Goal: Task Accomplishment & Management: Check status

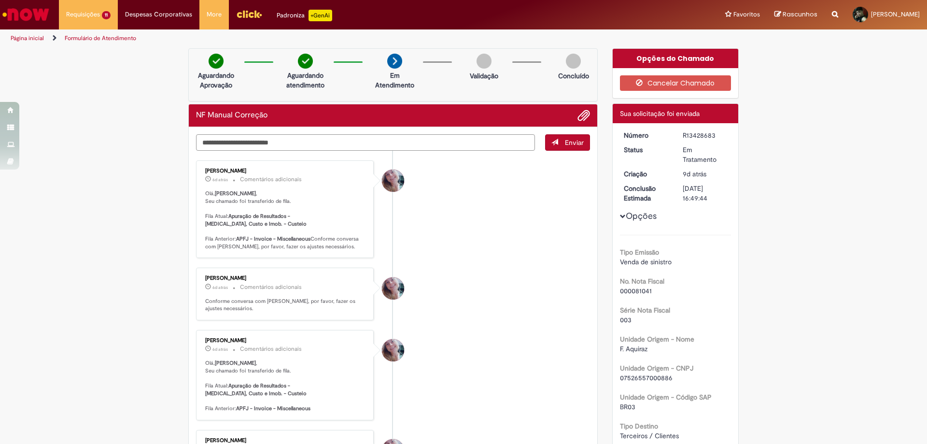
click at [244, 143] on textarea "Digite sua mensagem aqui..." at bounding box center [365, 142] width 339 height 16
type textarea "**********"
click at [569, 134] on button "Enviar" at bounding box center [567, 142] width 45 height 16
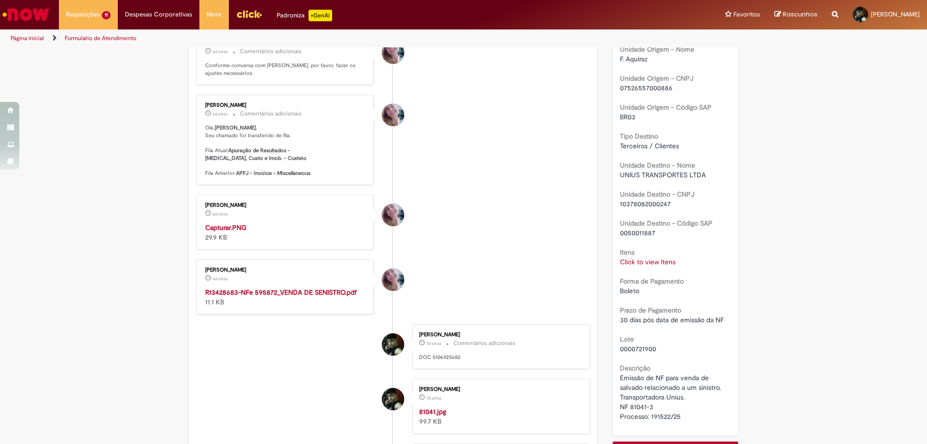
scroll to position [338, 0]
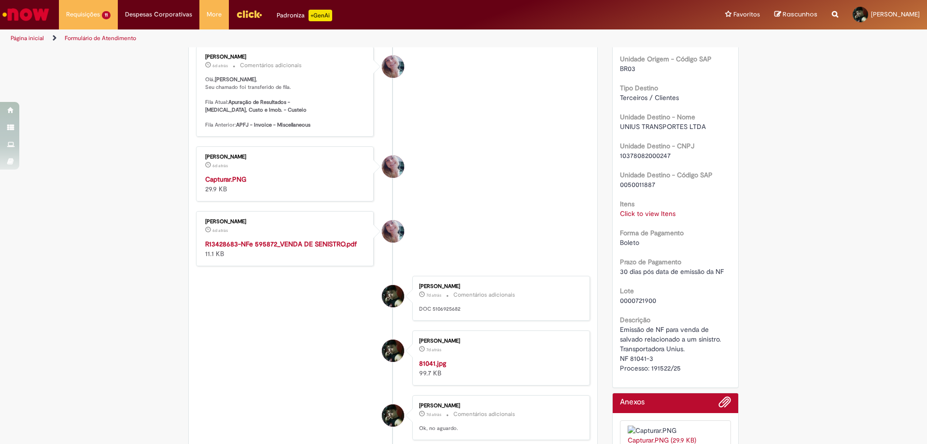
click at [283, 248] on strong "R13428683-NFe 595872_VENDA DE SENISTRO.pdf" at bounding box center [281, 243] width 152 height 9
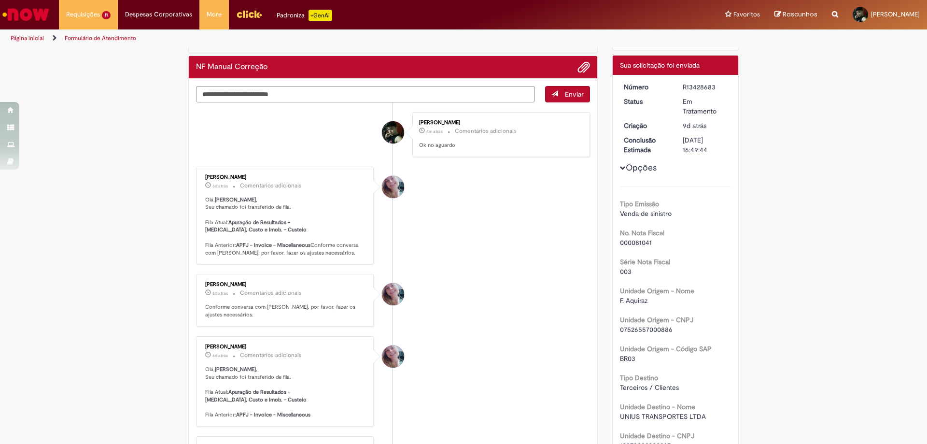
scroll to position [0, 0]
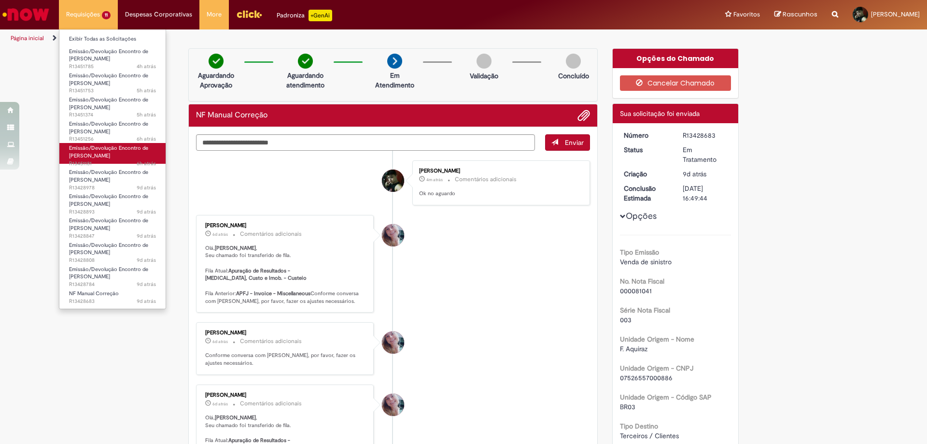
click at [123, 155] on link "Emissão/Devolução Encontro de Contas Fornecedor 6h atrás 6 horas atrás R13451181" at bounding box center [112, 153] width 106 height 21
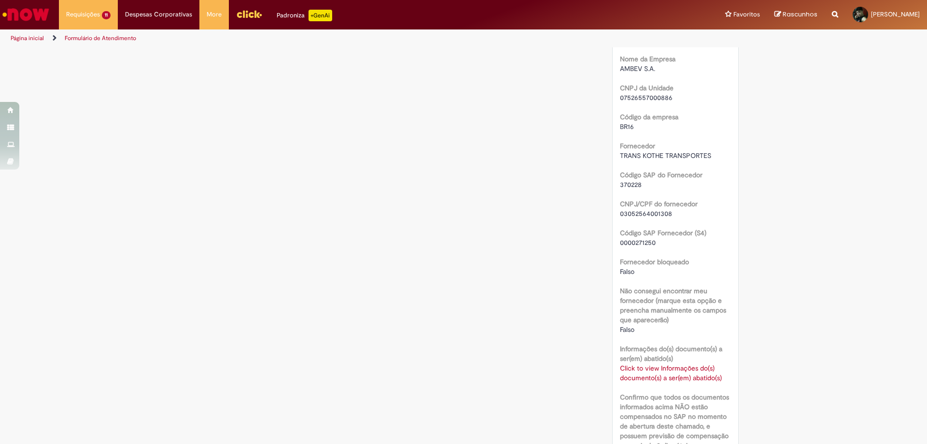
scroll to position [483, 0]
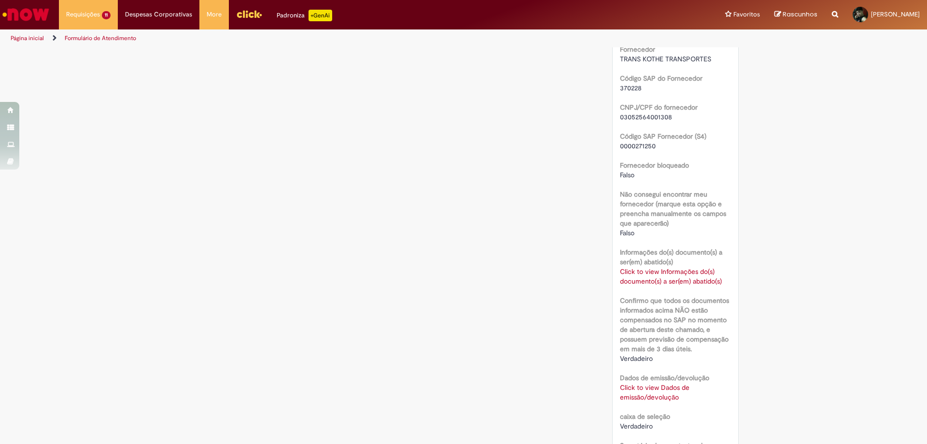
click at [658, 388] on link "Click to view Dados de emissão/devolução" at bounding box center [655, 392] width 70 height 18
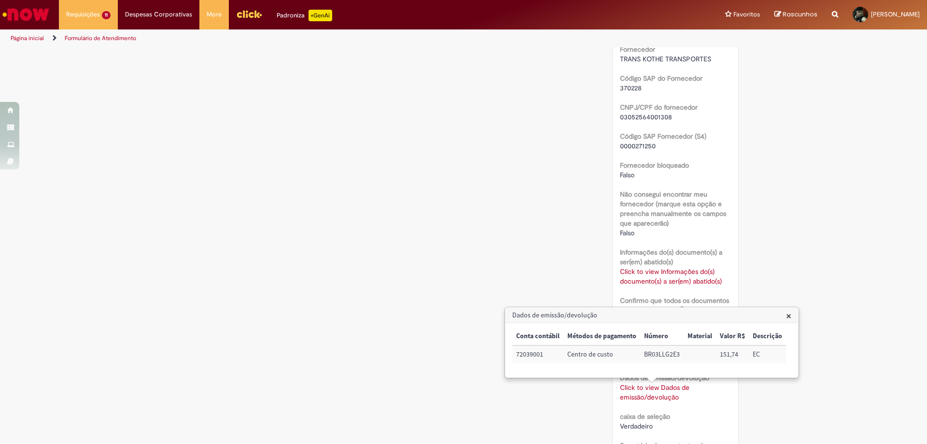
click at [738, 413] on div "Opções do Chamado Cancelar Chamado Detalhes do tíquete Sua solicitação foi envi…" at bounding box center [675, 128] width 141 height 1125
click at [858, 413] on div "Verificar Código de Barras Aguardando Aprovação Aguardando atendimento Em andam…" at bounding box center [463, 128] width 927 height 1125
click at [700, 223] on label "Não consegui encontrar meu fornecedor (marque esta opção e preencha manualmente…" at bounding box center [676, 208] width 112 height 39
click at [788, 316] on span "×" at bounding box center [788, 315] width 5 height 13
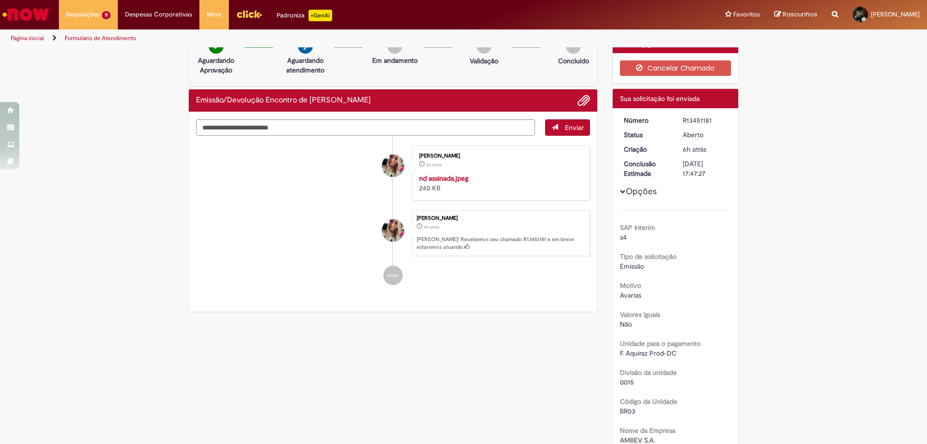
scroll to position [0, 0]
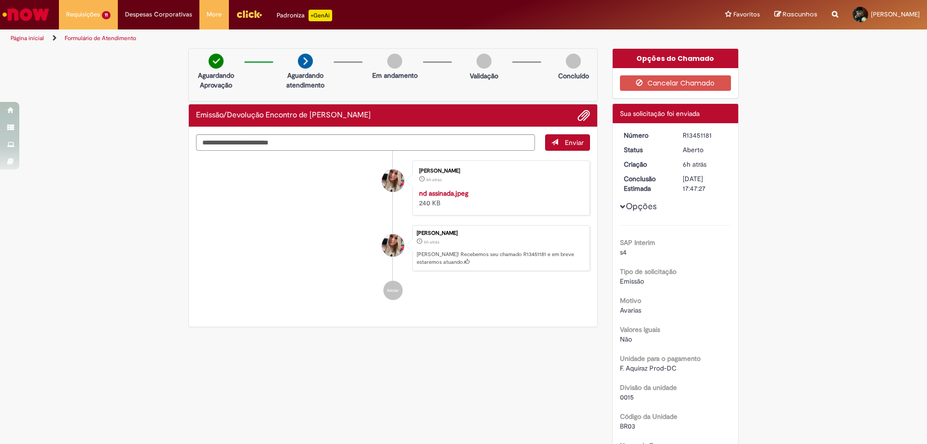
click at [621, 206] on span "Opções para R13451181" at bounding box center [623, 207] width 6 height 6
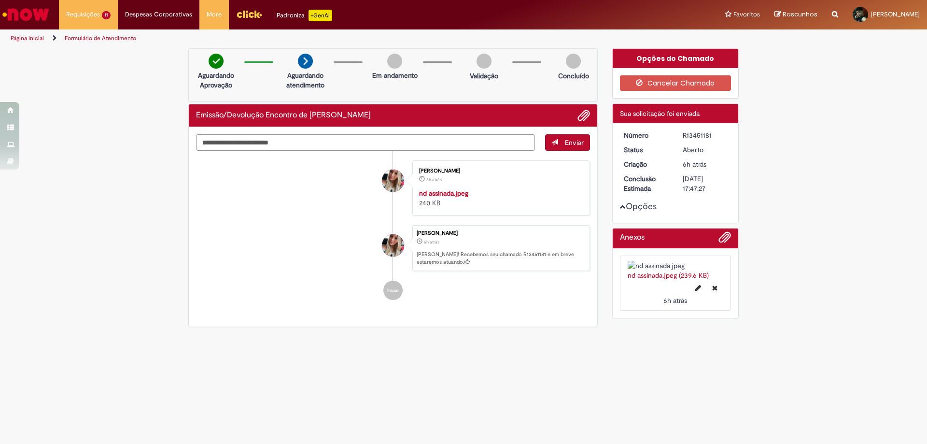
click at [621, 206] on span "Opções para R13451181" at bounding box center [623, 207] width 6 height 6
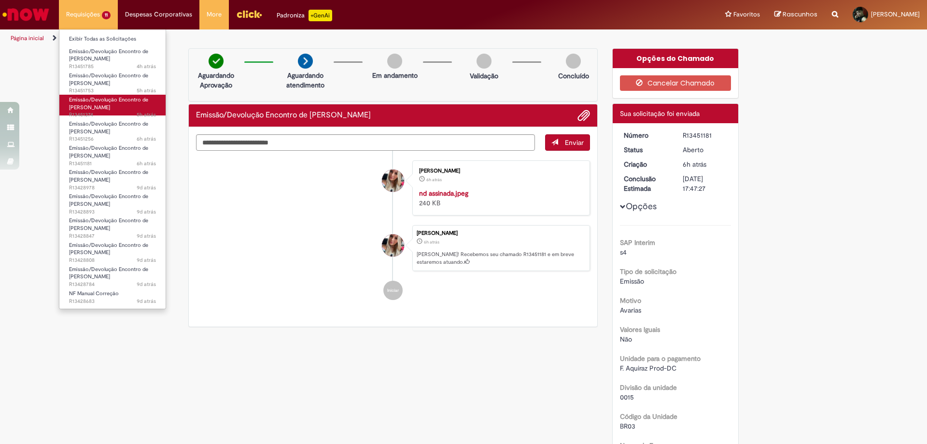
click at [100, 98] on span "Emissão/Devolução Encontro de [PERSON_NAME]" at bounding box center [108, 103] width 79 height 15
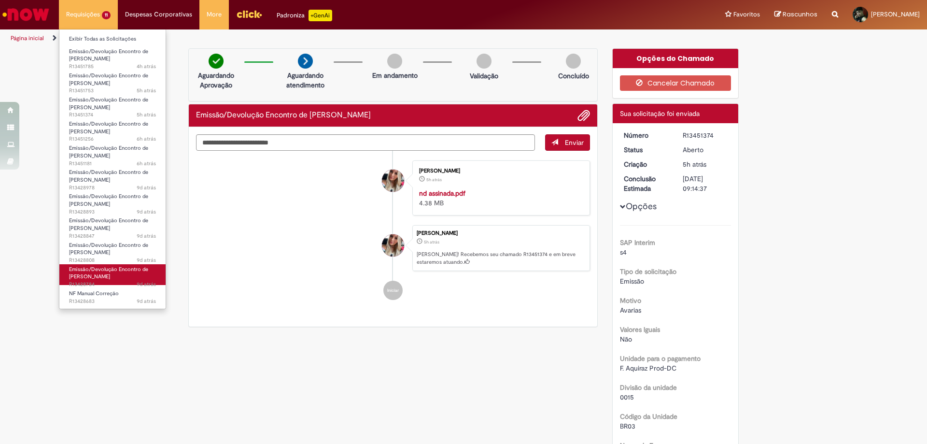
click at [115, 281] on span "9d atrás 9 dias atrás R13428784" at bounding box center [112, 284] width 87 height 8
